Goal: Navigation & Orientation: Find specific page/section

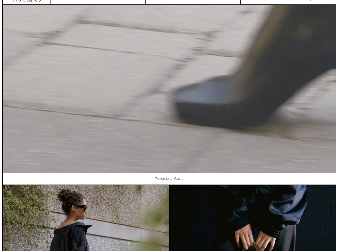
scroll to position [182, 0]
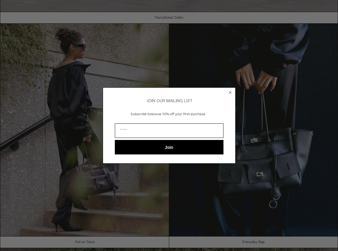
click at [229, 91] on circle "Close dialog" at bounding box center [230, 92] width 6 height 6
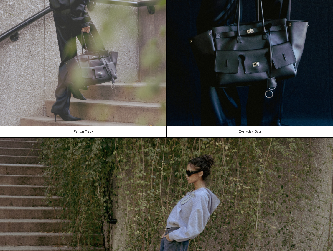
scroll to position [247, 0]
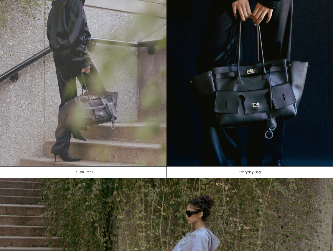
click at [123, 50] on img at bounding box center [83, 61] width 166 height 210
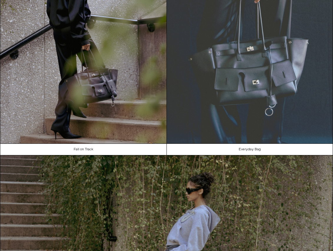
scroll to position [64, 0]
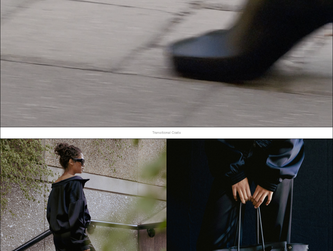
click at [176, 138] on link "Transitional Coats" at bounding box center [166, 132] width 333 height 11
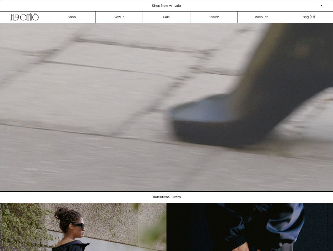
scroll to position [0, 0]
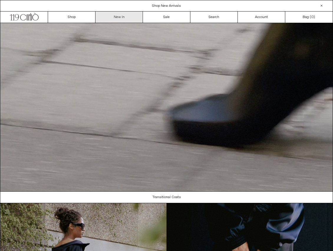
click at [120, 16] on link "New In" at bounding box center [120, 17] width 48 height 11
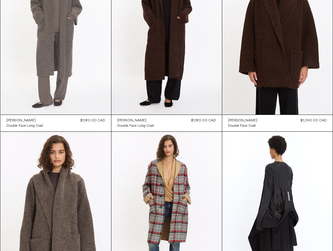
scroll to position [632, 0]
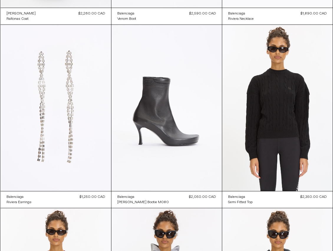
scroll to position [745, 0]
